Goal: Information Seeking & Learning: Learn about a topic

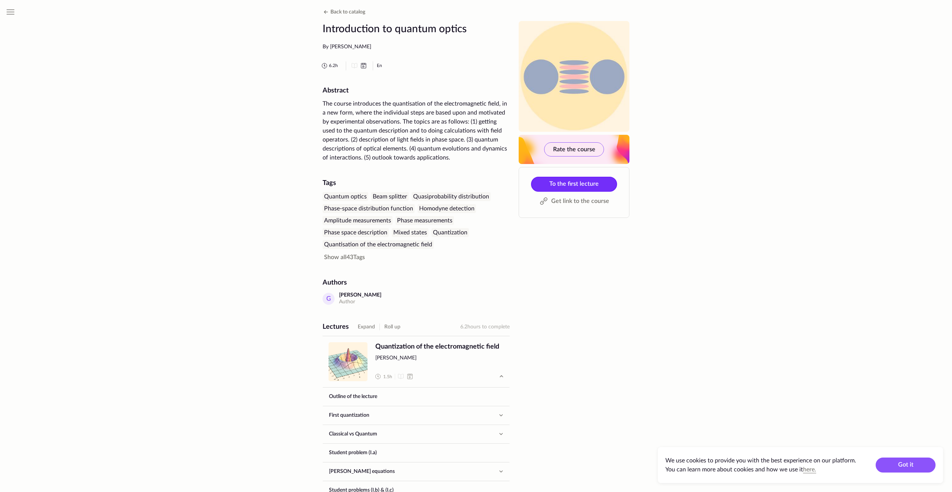
click at [564, 184] on span "To the first lecture" at bounding box center [574, 184] width 49 height 6
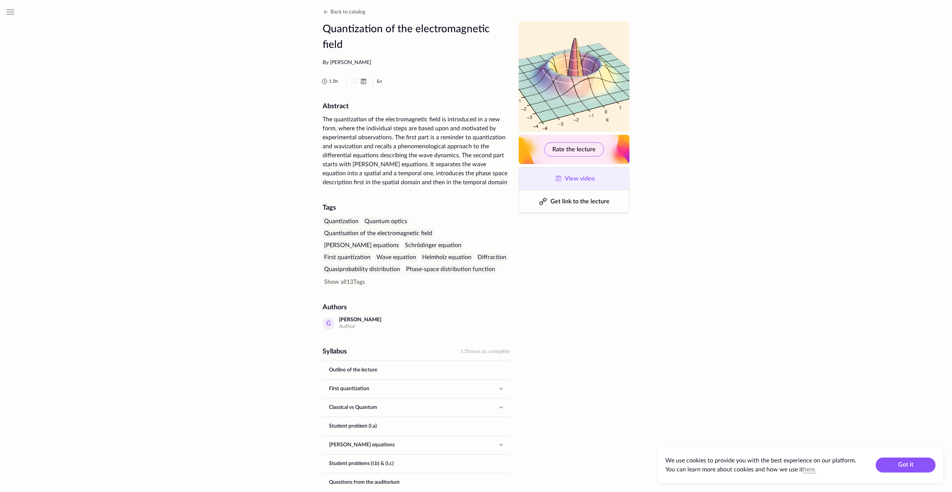
click at [569, 179] on span "View video" at bounding box center [580, 179] width 30 height 6
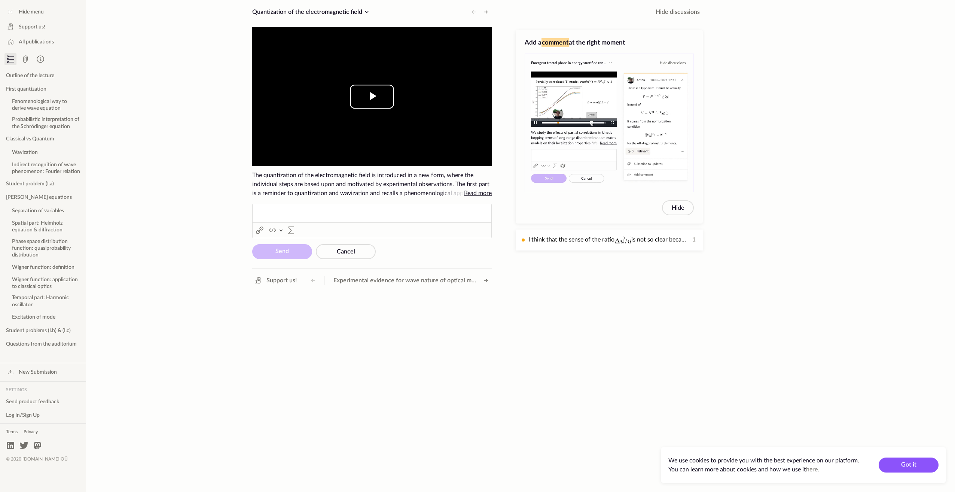
click at [372, 97] on span "Video Player" at bounding box center [372, 97] width 0 height 0
click at [198, 240] on div "Hide menu Support us! All publications Outline of the lecture First quantizatio…" at bounding box center [477, 246] width 955 height 492
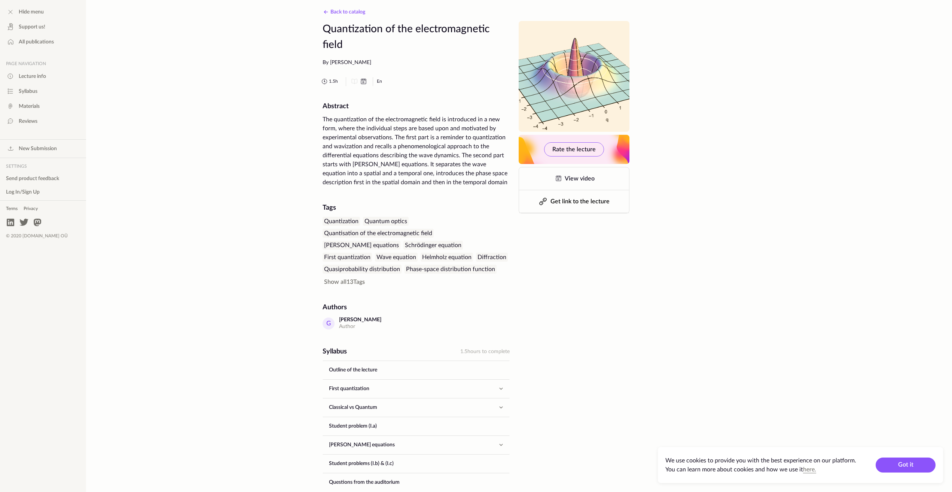
click at [343, 9] on button "Back to catalog" at bounding box center [344, 11] width 44 height 9
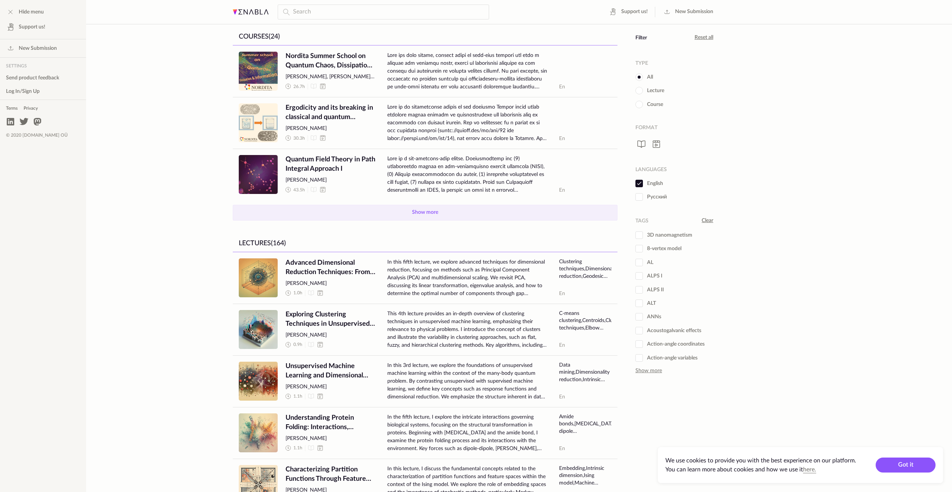
click at [445, 209] on button "Show more" at bounding box center [425, 213] width 385 height 16
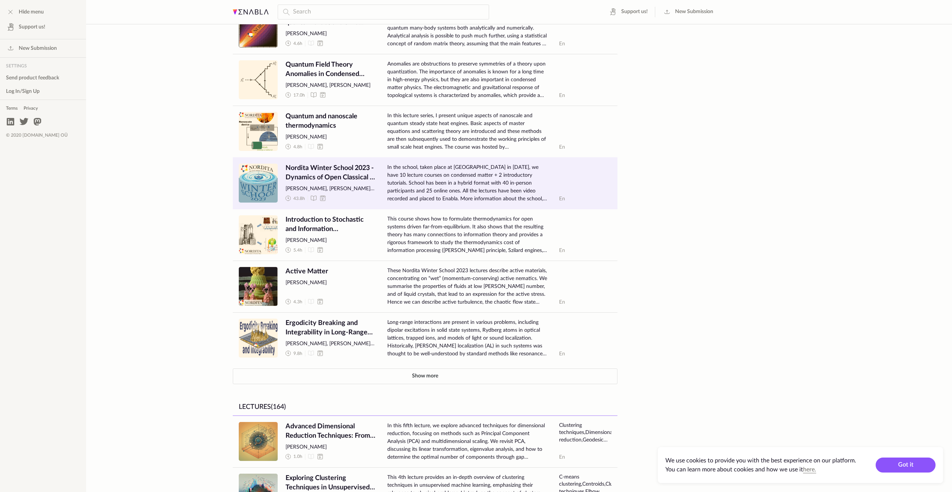
scroll to position [561, 0]
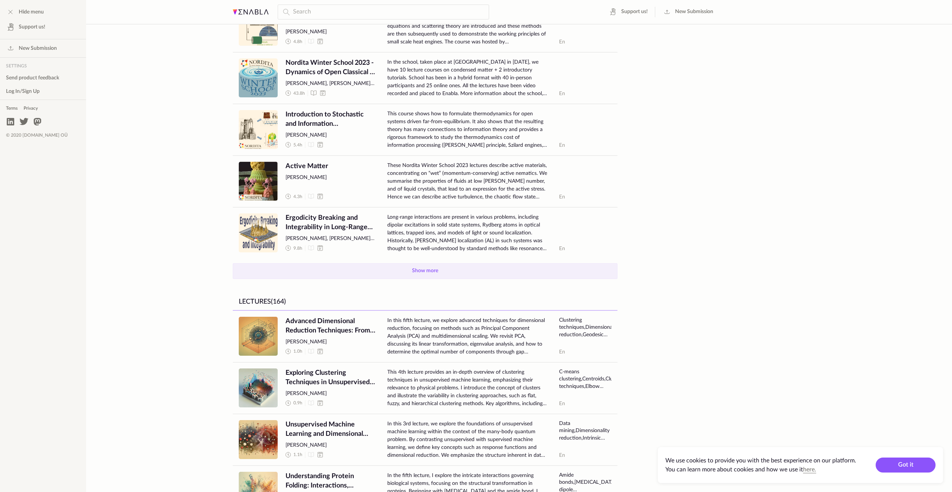
click at [350, 266] on button "Show more" at bounding box center [425, 271] width 385 height 16
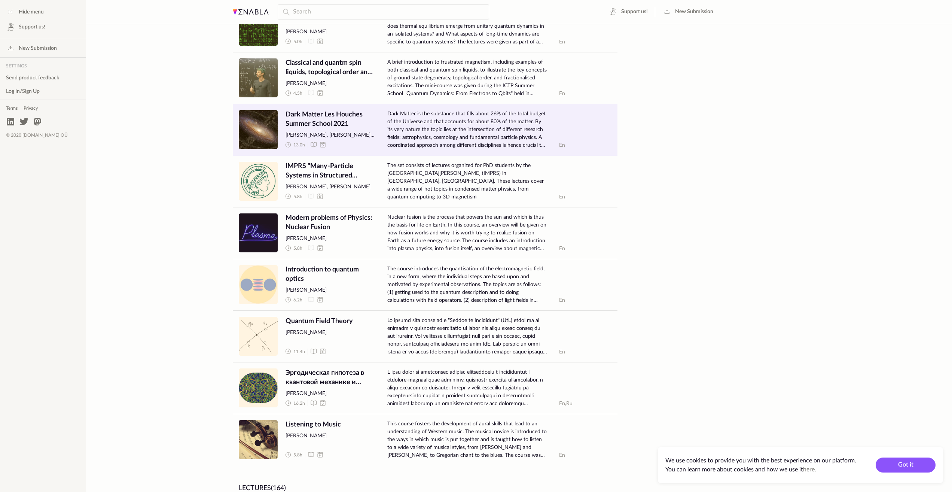
scroll to position [824, 0]
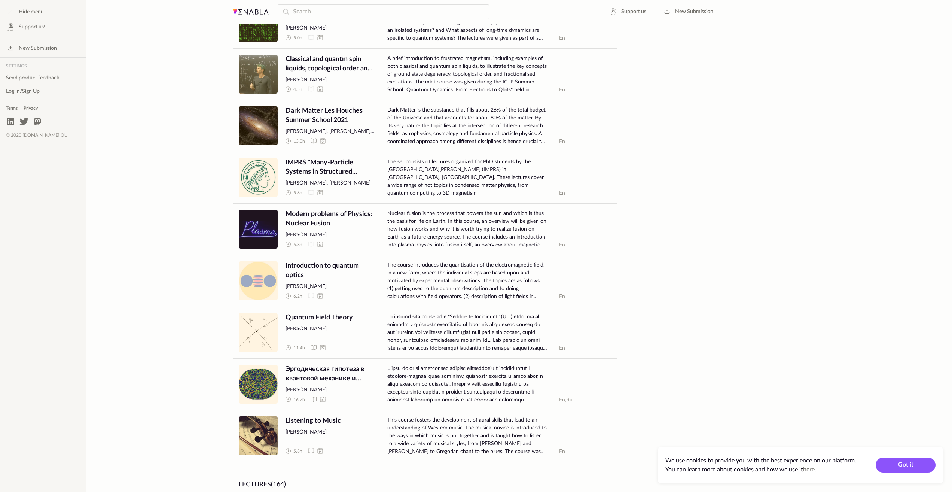
click at [148, 282] on div "Hide menu Support us! New Submission Settings Send product feedback Log In/Sign…" at bounding box center [476, 8] width 952 height 1665
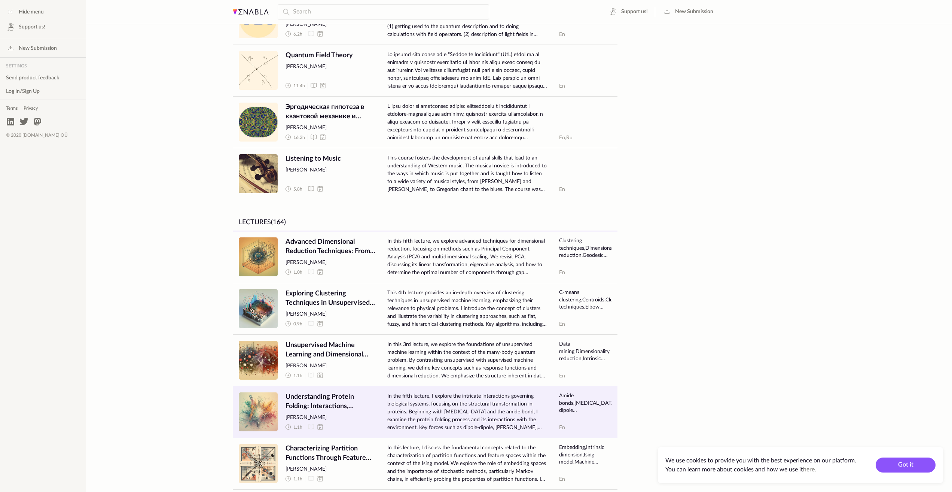
scroll to position [1173, 0]
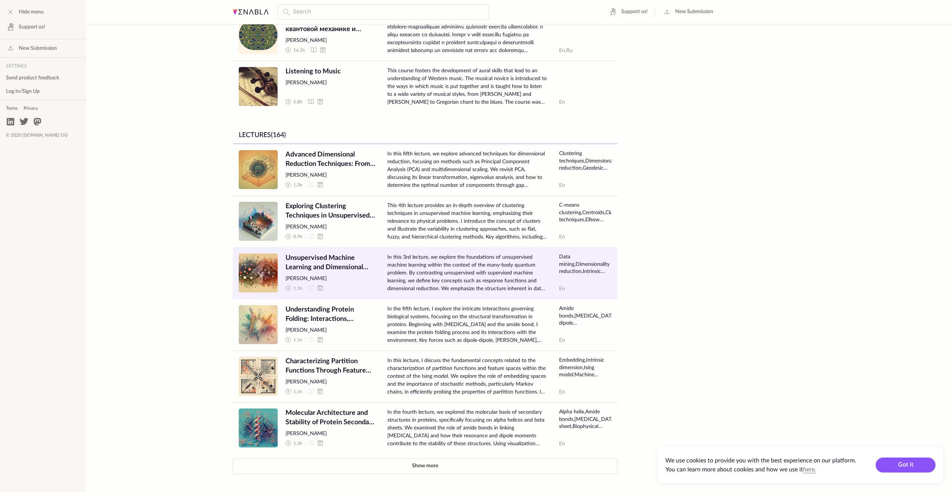
click at [334, 272] on span "Unsupervised Machine Learning and Dimensional Reduction in Many-Body Quantum Sy…" at bounding box center [331, 262] width 90 height 19
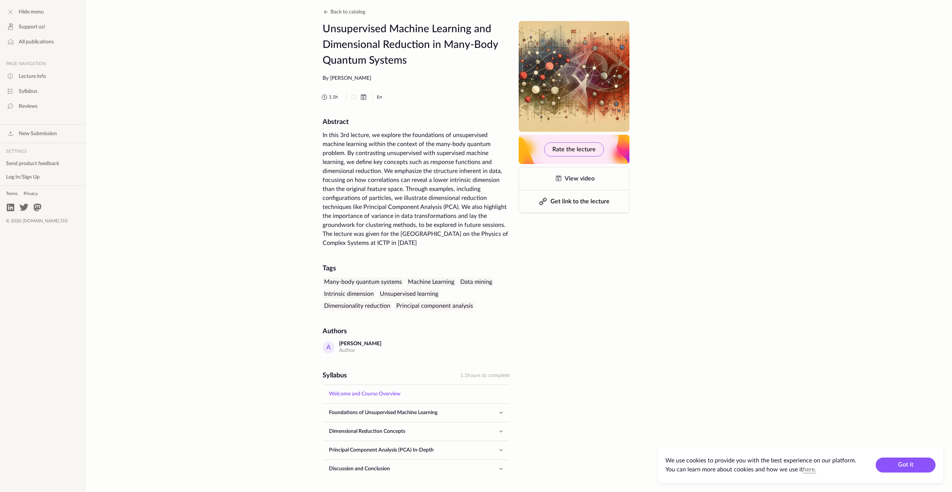
click at [368, 392] on link "Welcome and Course Overview" at bounding box center [416, 394] width 186 height 18
click at [349, 80] on div "By Alejandro Rodriguez Garcia" at bounding box center [416, 78] width 187 height 7
drag, startPoint x: 349, startPoint y: 80, endPoint x: 323, endPoint y: 76, distance: 26.0
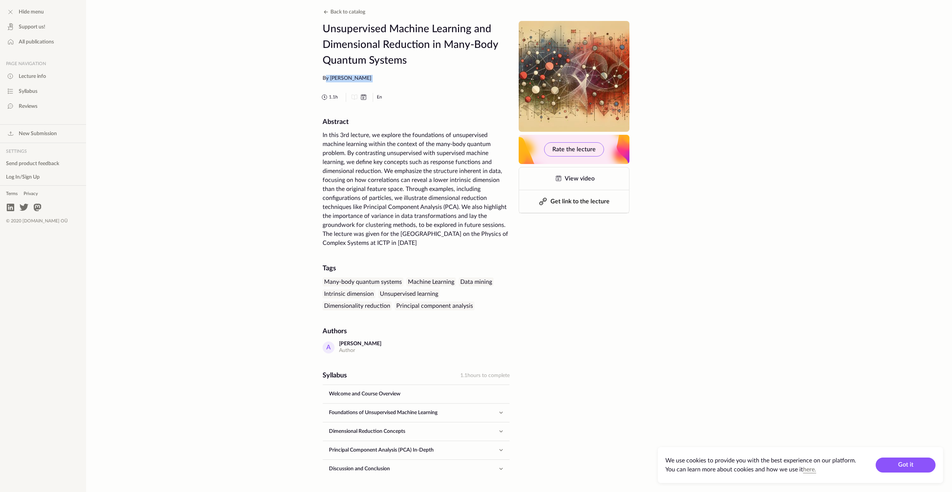
click at [323, 76] on div "By Alejandro Rodriguez Garcia" at bounding box center [416, 78] width 187 height 7
click at [243, 130] on div "Hide menu Support us! All publications Page navigation Lecture info Syllabus Re…" at bounding box center [476, 273] width 952 height 547
click at [412, 235] on div "In this 3rd lecture, we explore the foundations of unsupervised machine learnin…" at bounding box center [416, 189] width 187 height 117
drag, startPoint x: 412, startPoint y: 235, endPoint x: 336, endPoint y: 244, distance: 77.0
click at [336, 244] on div "In this 3rd lecture, we explore the foundations of unsupervised machine learnin…" at bounding box center [416, 189] width 187 height 117
